Goal: Find contact information: Find contact information

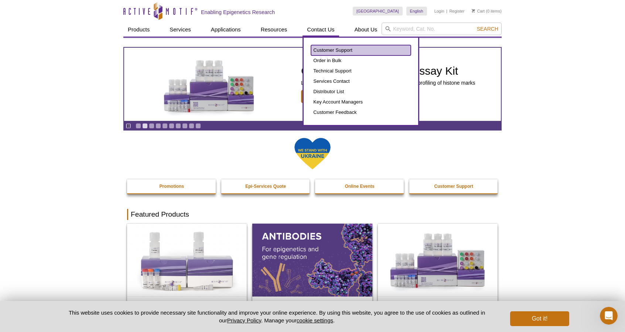
click at [349, 49] on link "Customer Support" at bounding box center [361, 50] width 100 height 10
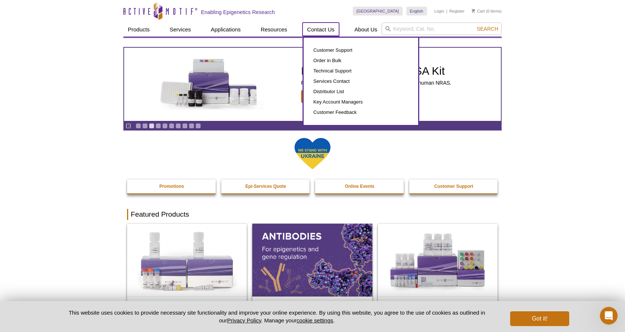
click at [322, 27] on link "Contact Us" at bounding box center [320, 30] width 36 height 14
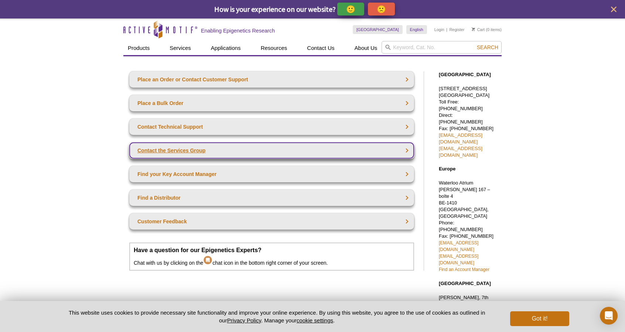
click at [267, 153] on link "Contact the Services Group" at bounding box center [271, 150] width 285 height 16
click at [410, 152] on link "Contact the Services Group" at bounding box center [271, 150] width 285 height 16
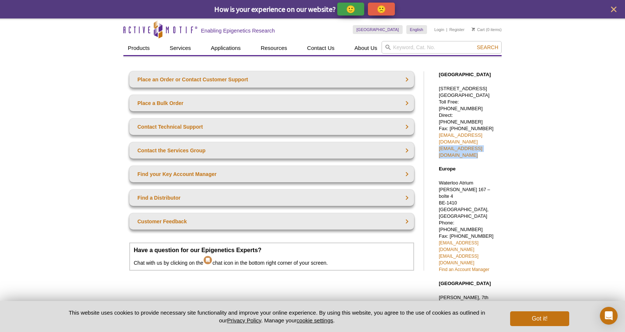
drag, startPoint x: 516, startPoint y: 136, endPoint x: 435, endPoint y: 138, distance: 80.5
click at [435, 138] on div "Active Motif Logo Enabling Epigenetics Research 0 Search Skip to content Active…" at bounding box center [312, 287] width 625 height 538
copy link "[EMAIL_ADDRESS][DOMAIN_NAME]"
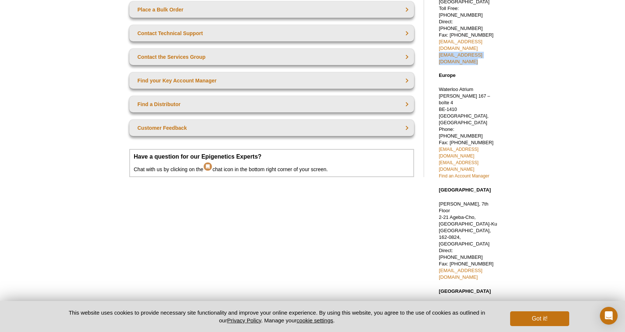
scroll to position [94, 0]
